Goal: Download file/media

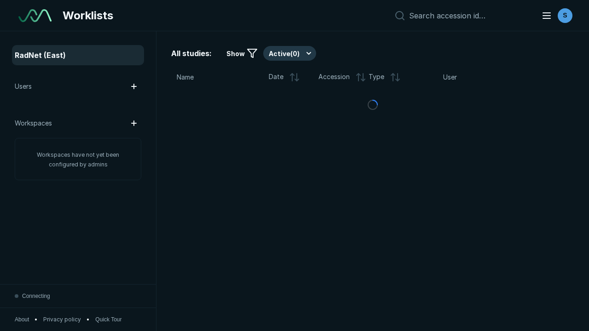
scroll to position [2511, 3830]
